Goal: Transaction & Acquisition: Download file/media

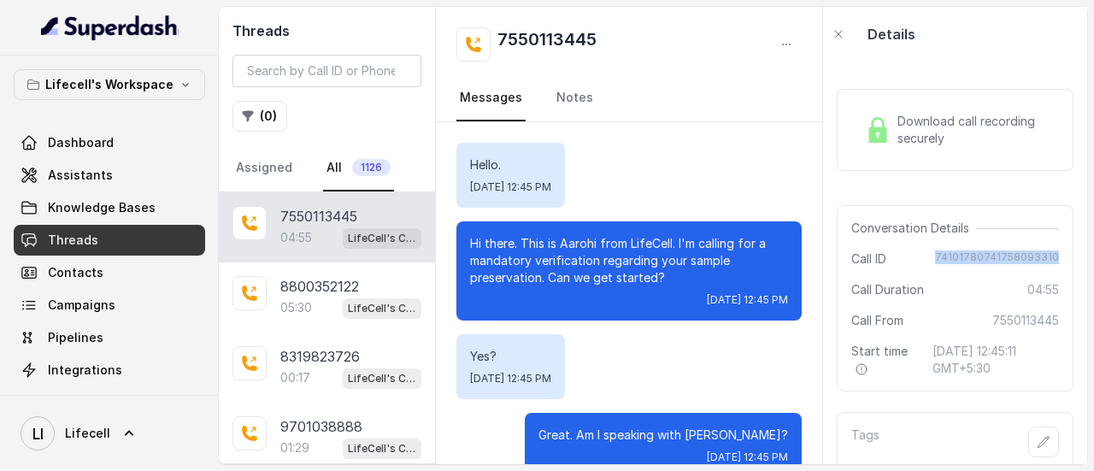
scroll to position [2992, 0]
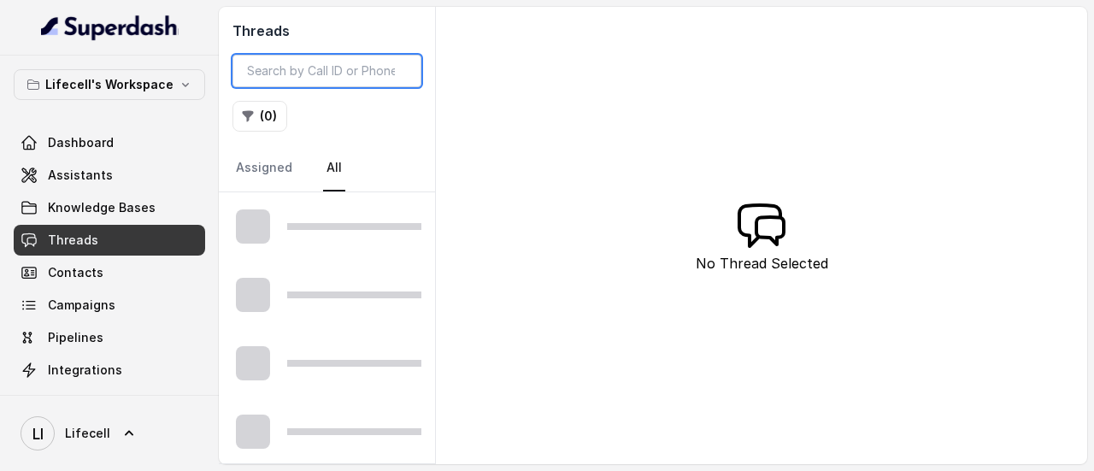
click at [323, 73] on input "search" at bounding box center [327, 71] width 189 height 32
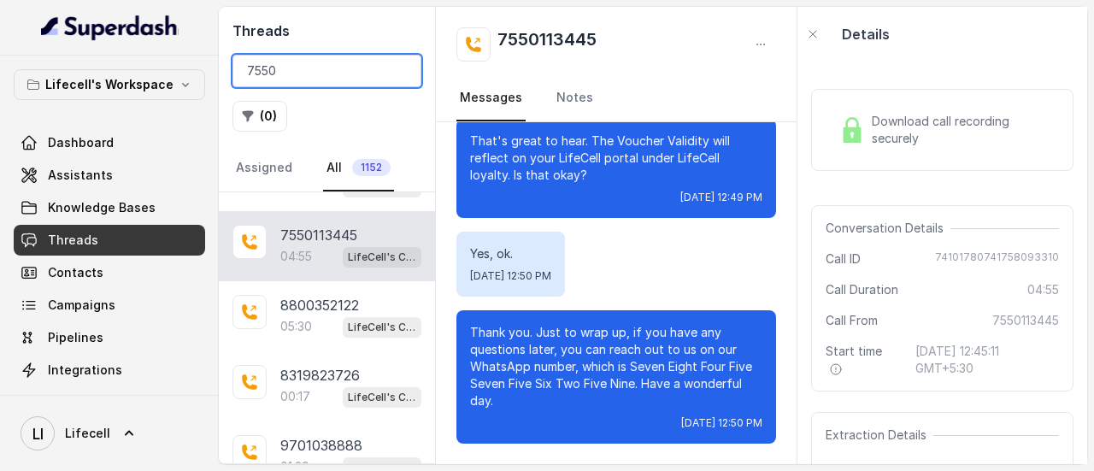
scroll to position [1807, 0]
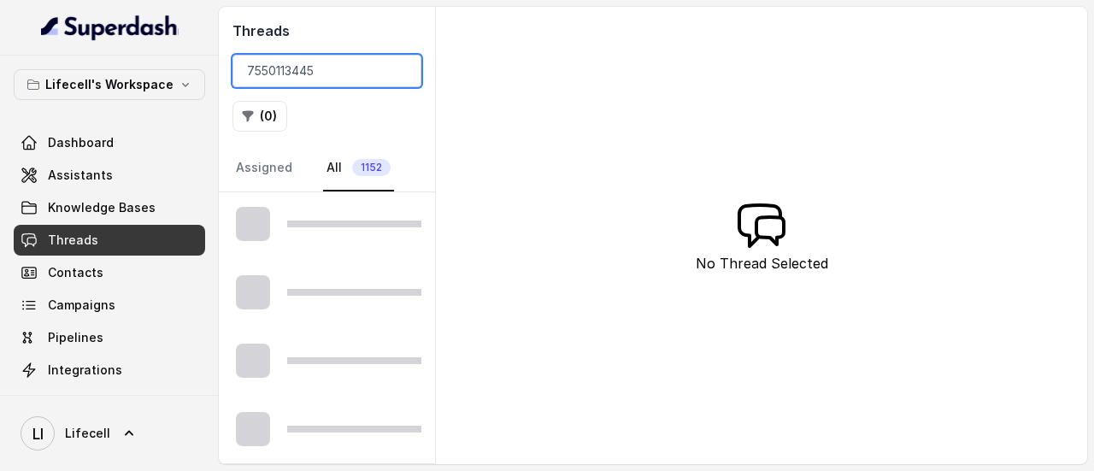
scroll to position [1094, 0]
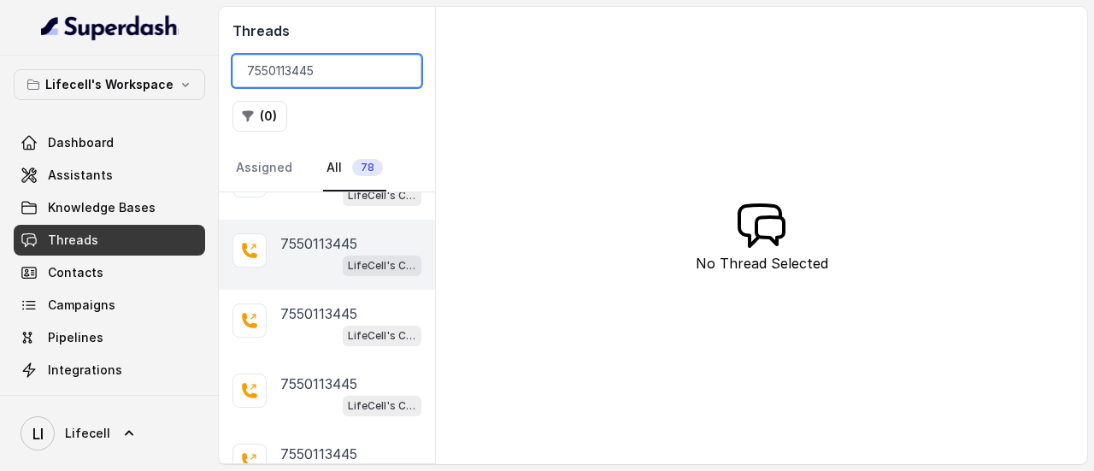
type input "7550113445"
click at [324, 254] on div "LifeCell's Call Assistant" at bounding box center [350, 265] width 141 height 22
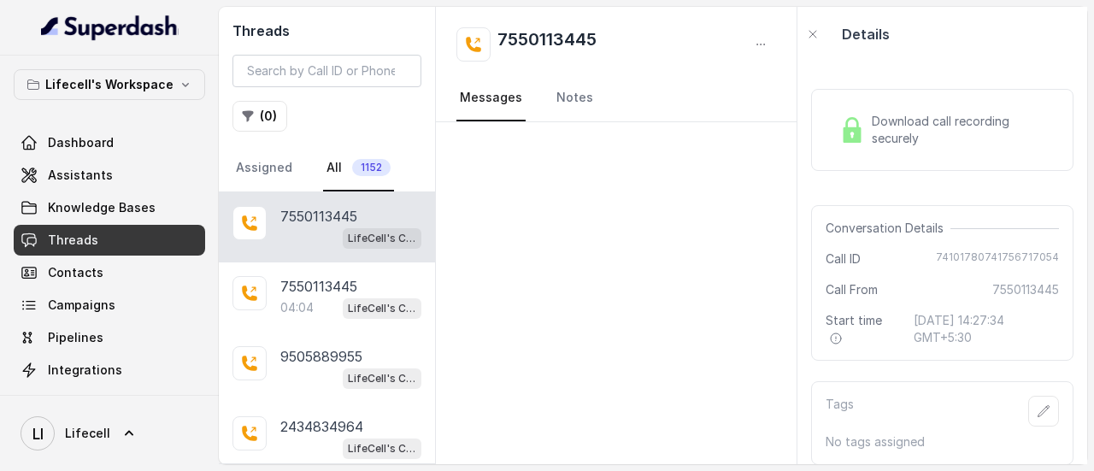
click at [284, 237] on div "LifeCell's Call Assistant" at bounding box center [350, 238] width 141 height 22
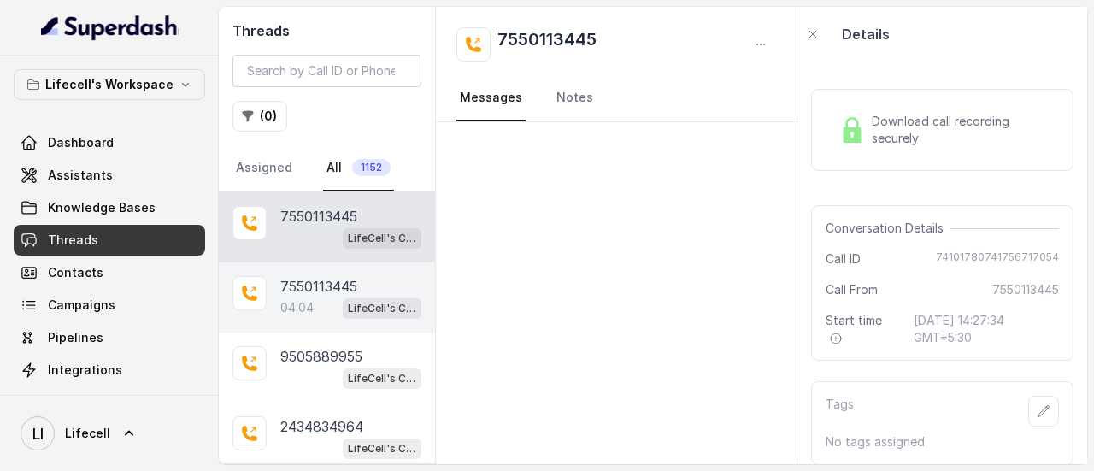
click at [317, 309] on div "04:04 LifeCell's Call Assistant" at bounding box center [350, 308] width 141 height 22
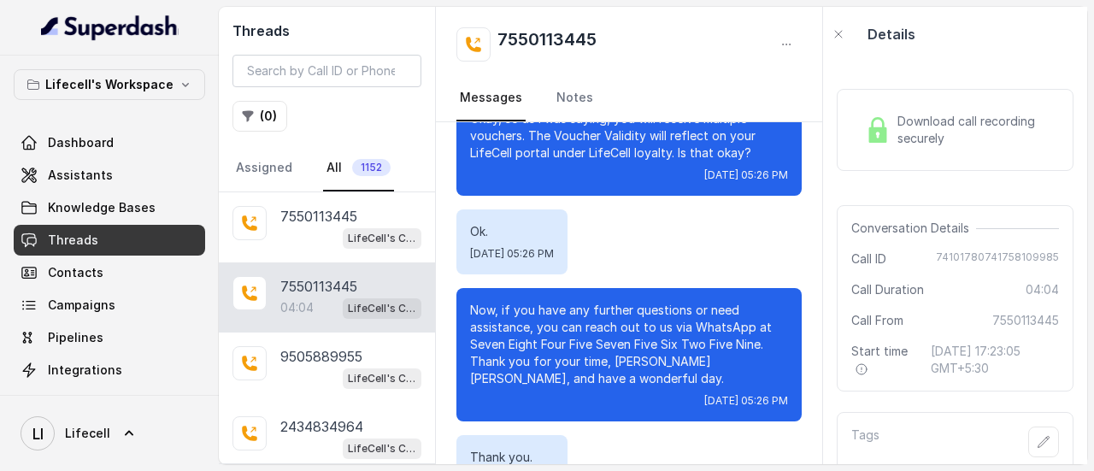
scroll to position [3223, 0]
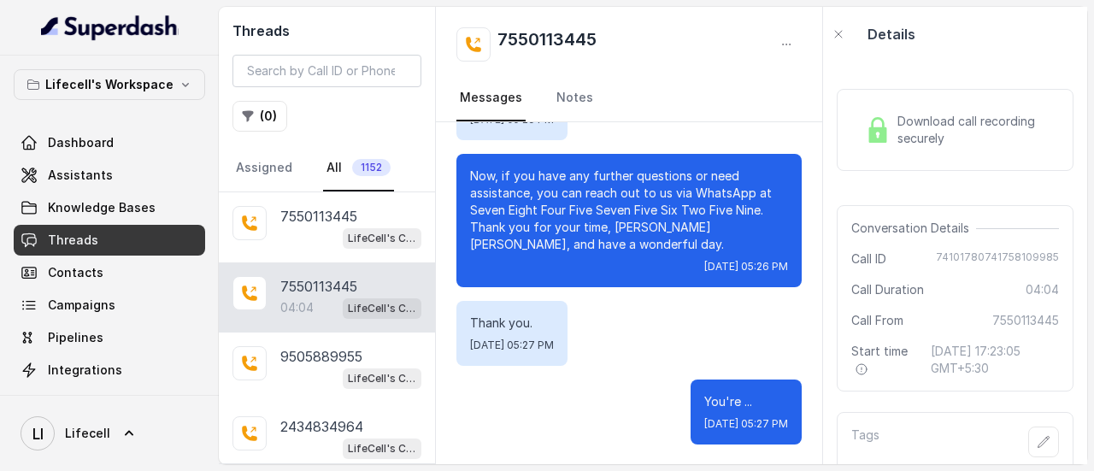
click at [962, 135] on span "Download call recording securely" at bounding box center [975, 130] width 155 height 34
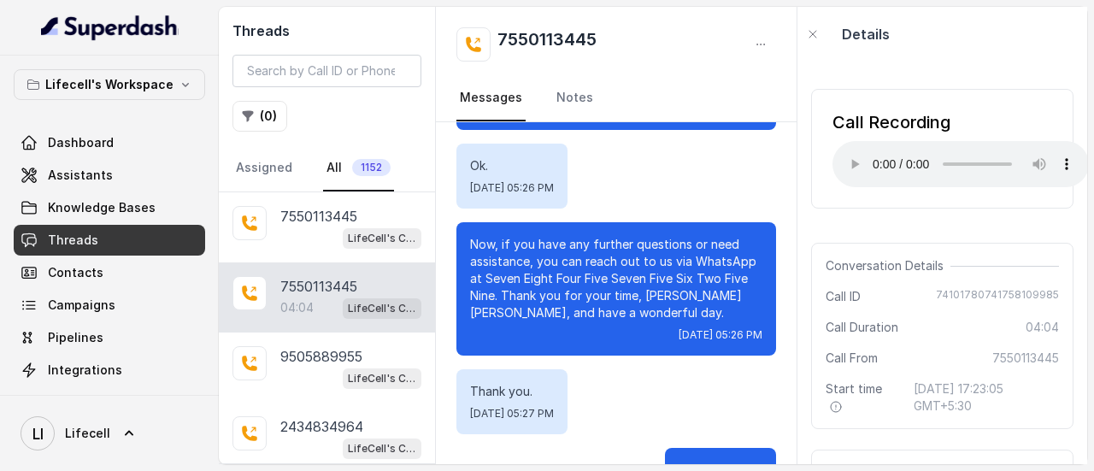
scroll to position [3292, 0]
